Goal: Check status: Check status

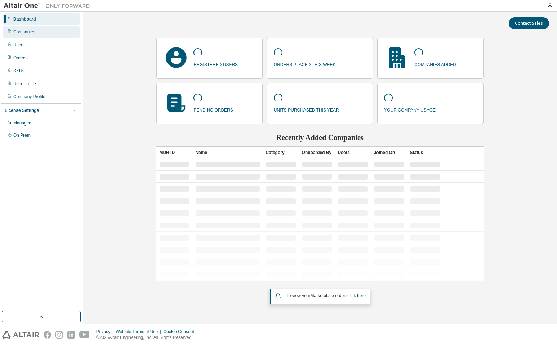
click at [18, 32] on div "Companies" at bounding box center [24, 32] width 22 height 6
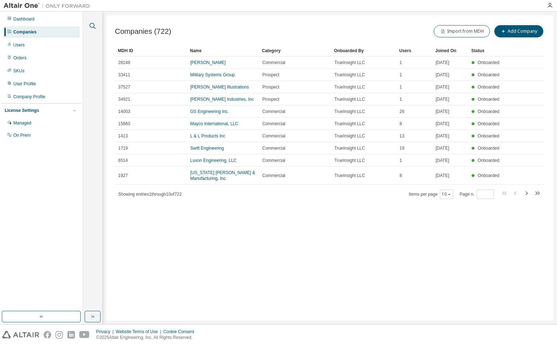
click at [93, 29] on icon "button" at bounding box center [92, 26] width 9 height 9
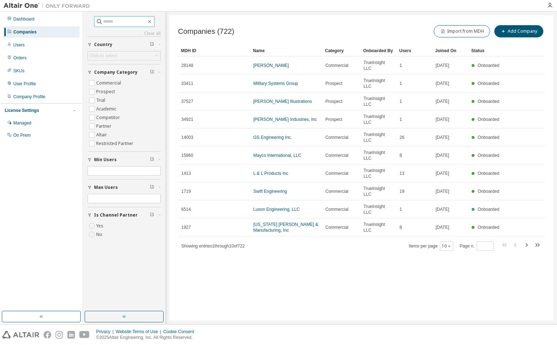
click at [111, 22] on input "text" at bounding box center [124, 21] width 43 height 7
type input "********"
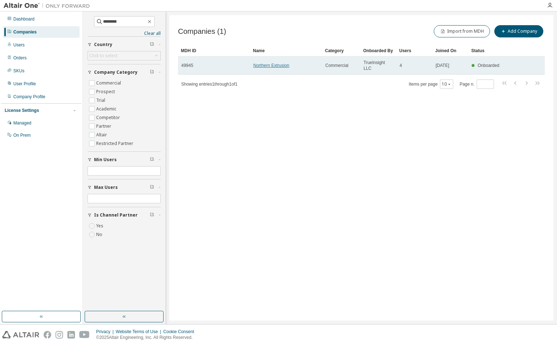
click at [279, 66] on link "Northern Extrusion" at bounding box center [271, 65] width 36 height 5
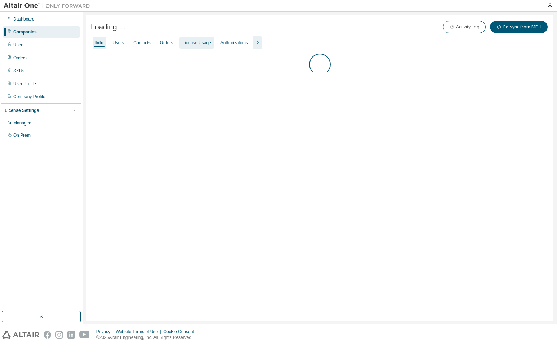
click at [198, 44] on div "License Usage" at bounding box center [196, 43] width 28 height 6
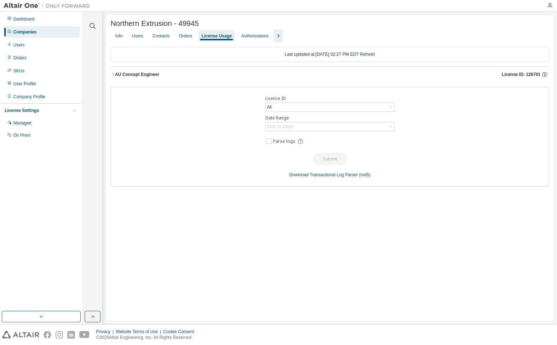
click at [153, 74] on div "AU Concept Engineer" at bounding box center [137, 75] width 44 height 6
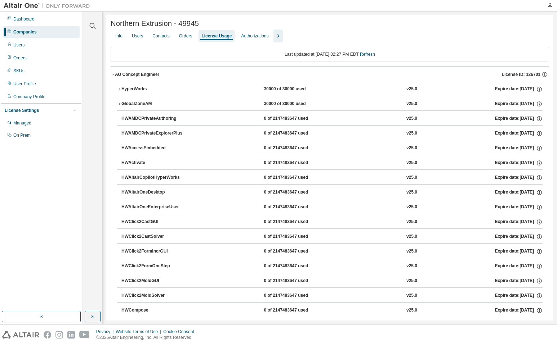
click at [164, 86] on div "HyperWorks" at bounding box center [153, 89] width 65 height 6
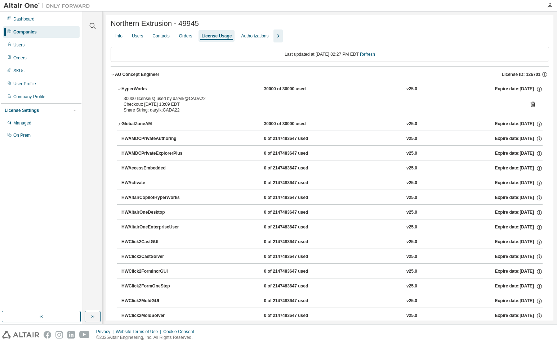
click at [530, 103] on icon at bounding box center [532, 104] width 4 height 5
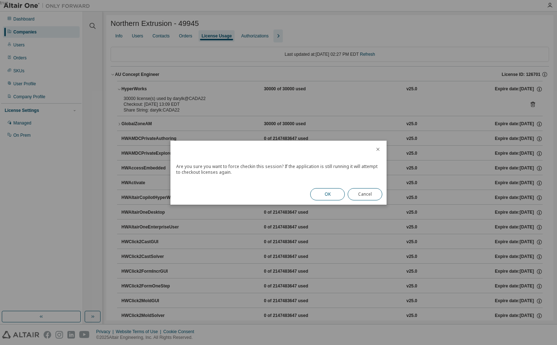
click at [326, 193] on button "OK" at bounding box center [327, 194] width 35 height 12
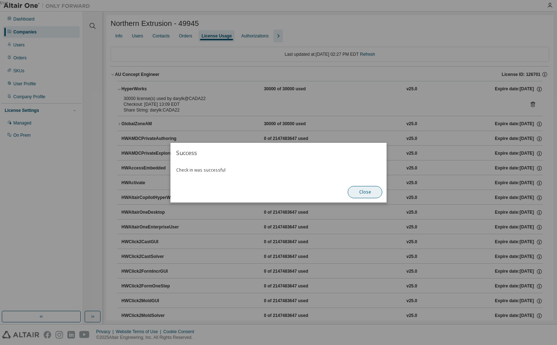
click at [373, 192] on button "Close" at bounding box center [364, 192] width 35 height 12
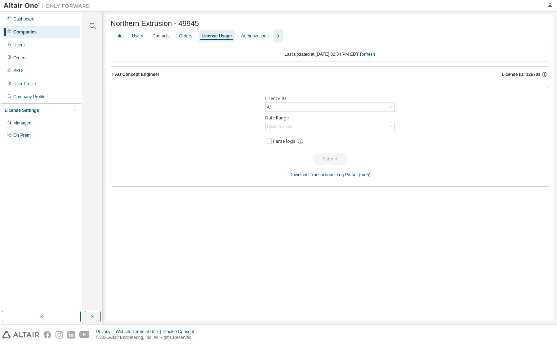
click at [149, 71] on button "AU Concept Engineer License ID: 126701" at bounding box center [330, 75] width 438 height 16
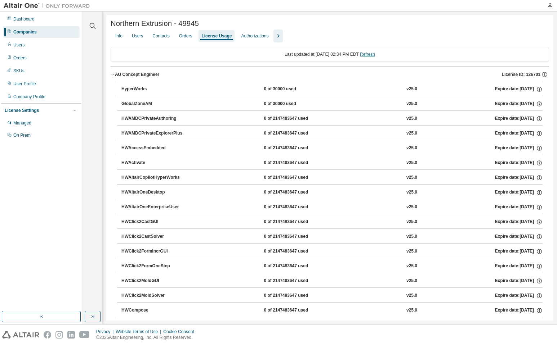
click at [375, 55] on link "Refresh" at bounding box center [367, 54] width 15 height 5
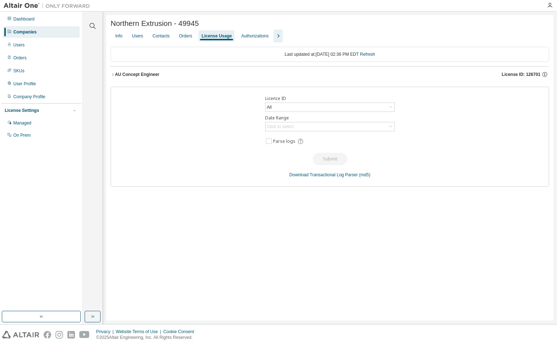
click at [161, 76] on div "AU Concept Engineer License ID: 126701" at bounding box center [332, 74] width 434 height 6
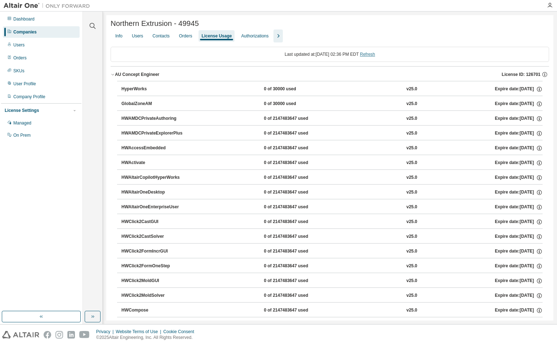
click at [375, 56] on link "Refresh" at bounding box center [367, 54] width 15 height 5
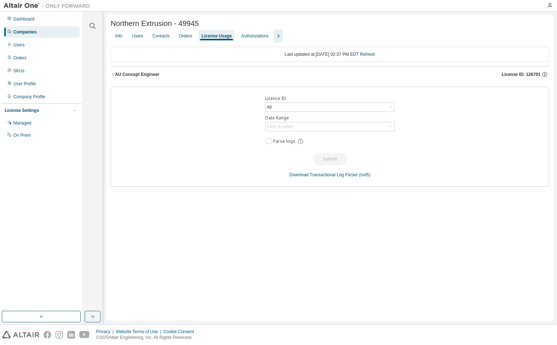
click at [149, 77] on div "AU Concept Engineer" at bounding box center [137, 75] width 44 height 6
